Goal: Navigation & Orientation: Find specific page/section

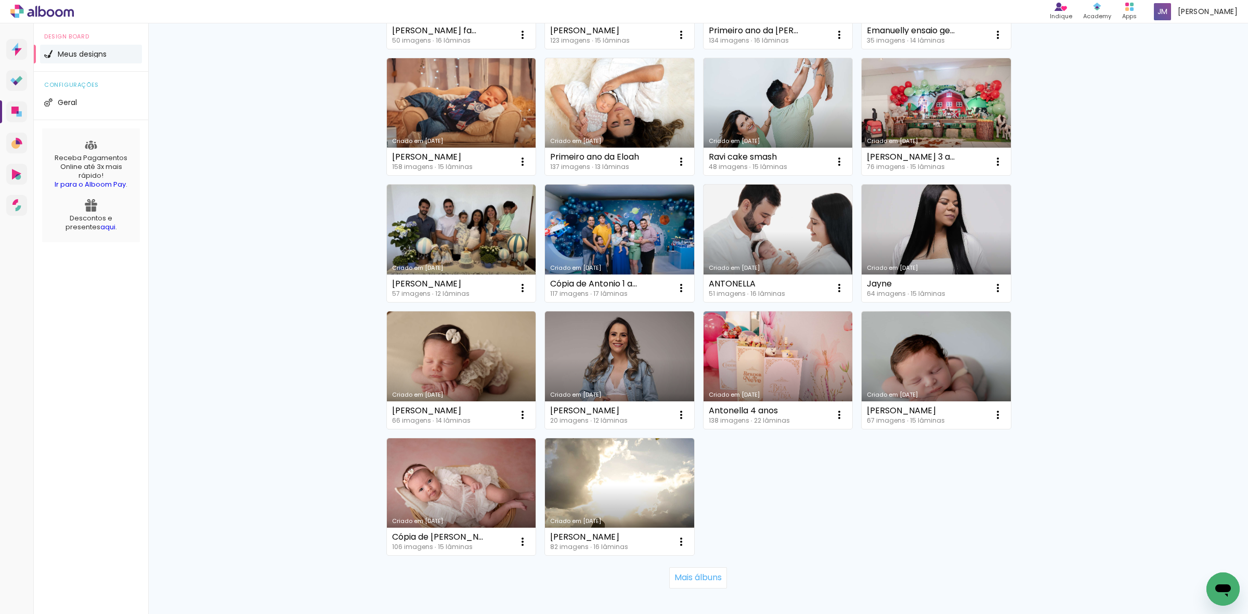
scroll to position [515, 0]
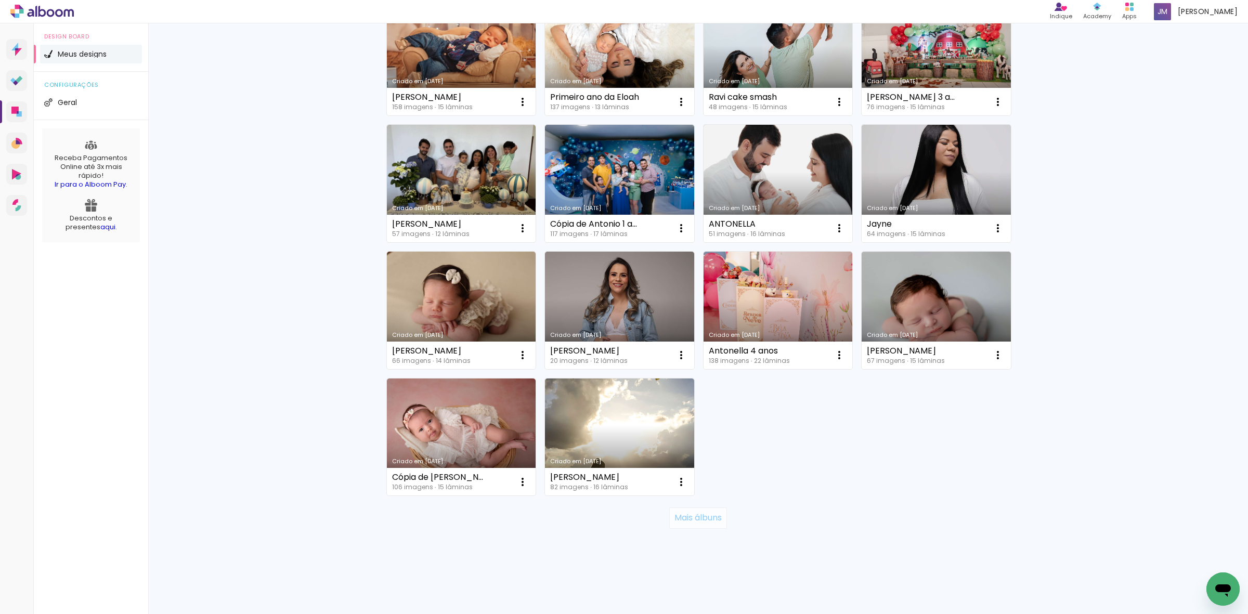
click at [0, 0] on slot "Mais álbuns" at bounding box center [0, 0] width 0 height 0
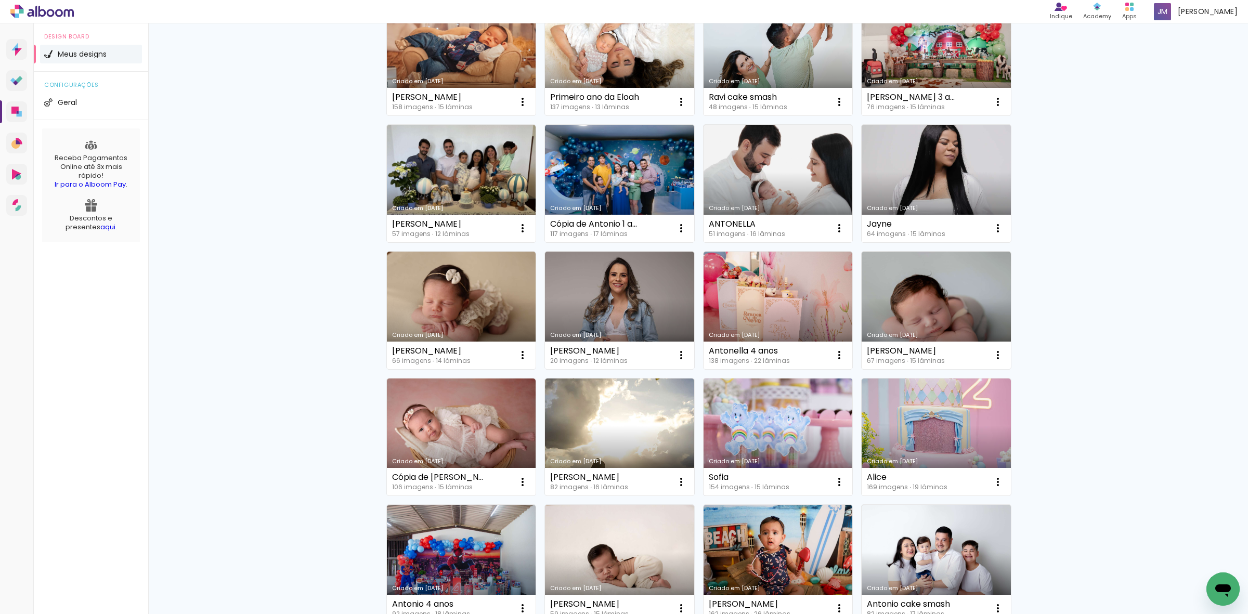
click at [767, 449] on link "Criado em [DATE]" at bounding box center [778, 438] width 149 height 118
